Goal: Check status: Check status

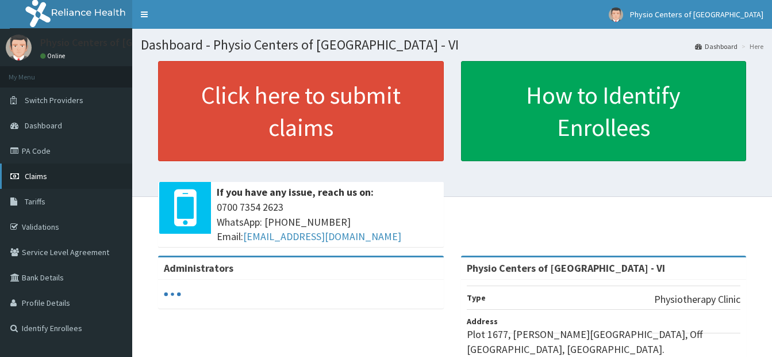
click at [68, 174] on link "Claims" at bounding box center [66, 175] width 132 height 25
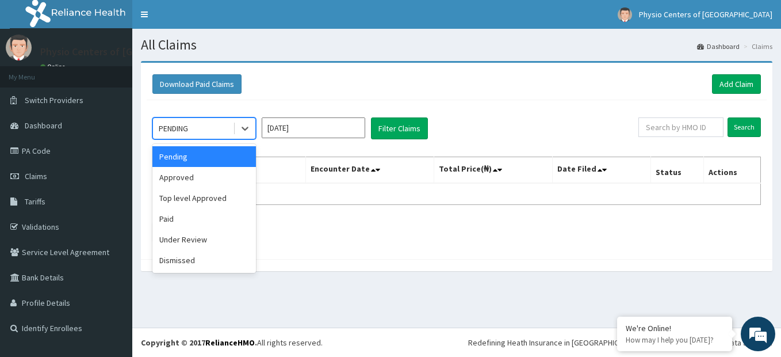
click at [247, 139] on div "PENDING" at bounding box center [204, 128] width 104 height 22
click at [224, 235] on div "Under Review" at bounding box center [204, 239] width 104 height 21
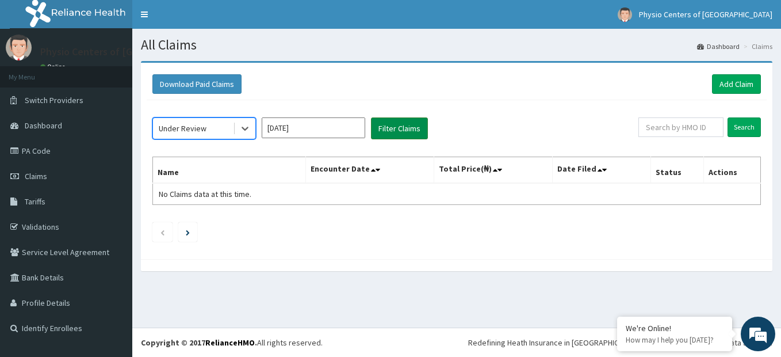
click at [405, 132] on button "Filter Claims" at bounding box center [399, 128] width 57 height 22
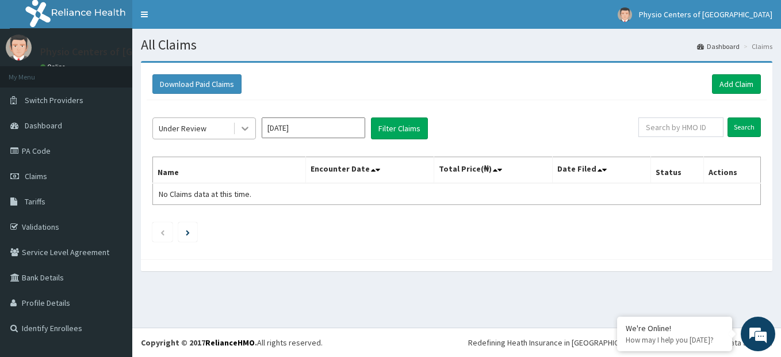
click at [248, 137] on div at bounding box center [245, 128] width 21 height 21
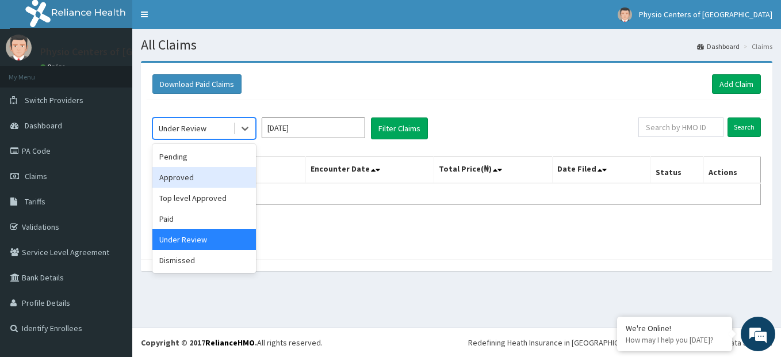
drag, startPoint x: 208, startPoint y: 166, endPoint x: 208, endPoint y: 177, distance: 10.4
click at [208, 177] on div "Pending Approved Top level Approved Paid Under Review Dismissed" at bounding box center [204, 208] width 104 height 129
click at [208, 177] on div "Approved" at bounding box center [204, 177] width 104 height 21
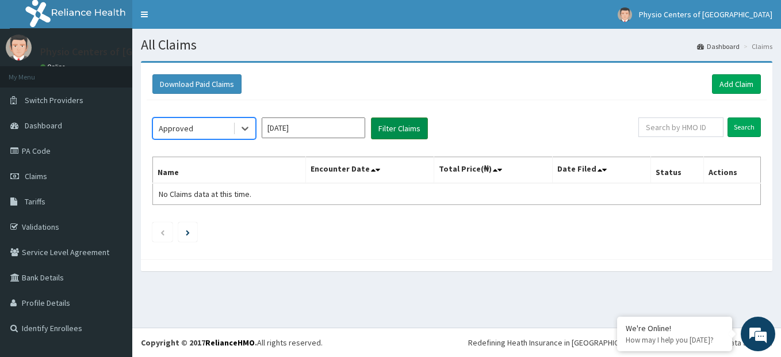
click at [394, 129] on button "Filter Claims" at bounding box center [399, 128] width 57 height 22
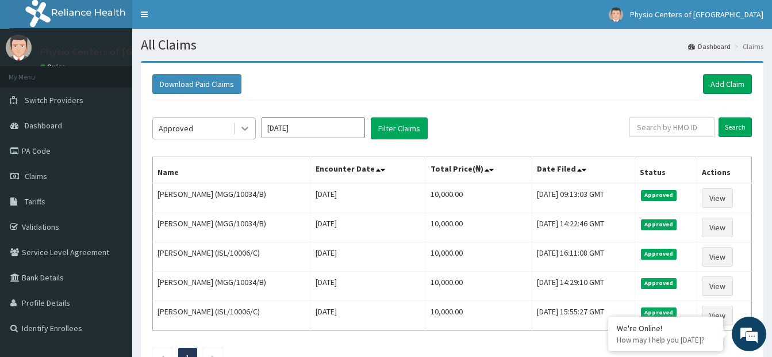
click at [246, 128] on icon at bounding box center [245, 129] width 12 height 12
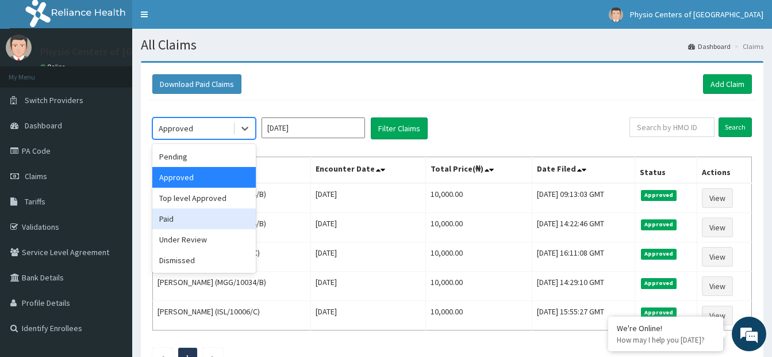
click at [208, 216] on div "Paid" at bounding box center [204, 218] width 104 height 21
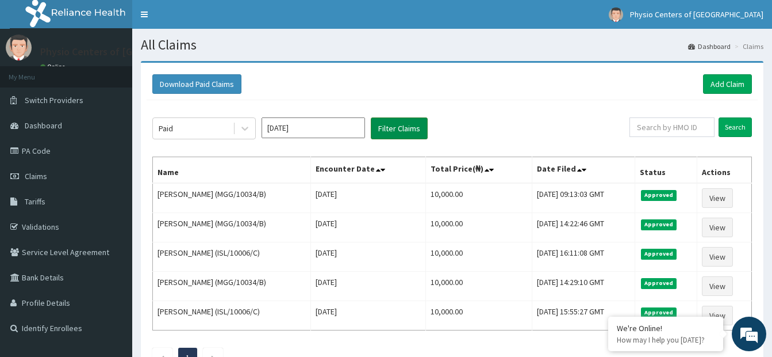
click at [406, 123] on button "Filter Claims" at bounding box center [399, 128] width 57 height 22
